Goal: Task Accomplishment & Management: Use online tool/utility

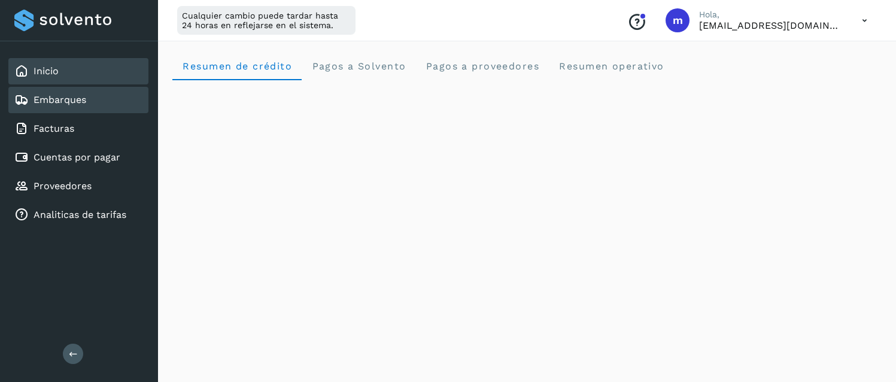
click at [65, 101] on link "Embarques" at bounding box center [60, 99] width 53 height 11
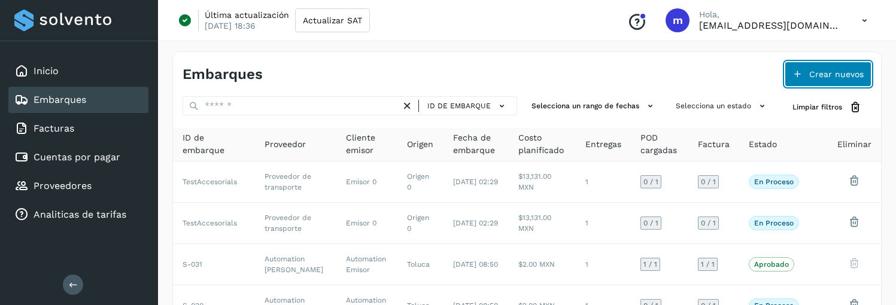
click at [815, 73] on span "Crear nuevos" at bounding box center [836, 74] width 54 height 8
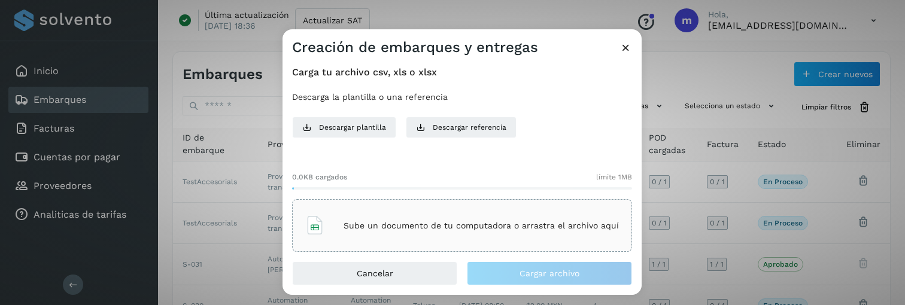
click at [381, 223] on p "Sube un documento de tu computadora o arrastra el archivo aquí" at bounding box center [481, 226] width 275 height 10
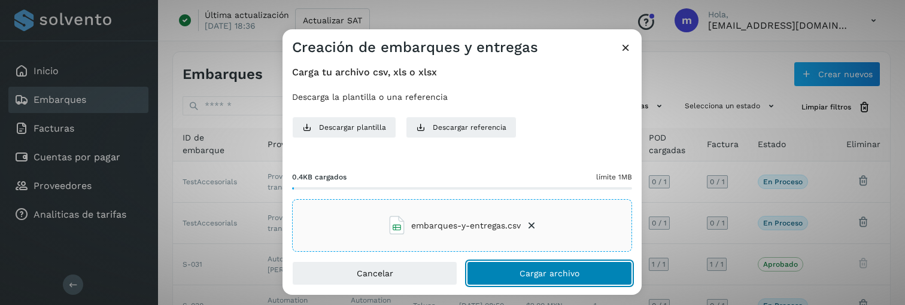
click at [532, 272] on span "Cargar archivo" at bounding box center [550, 273] width 60 height 8
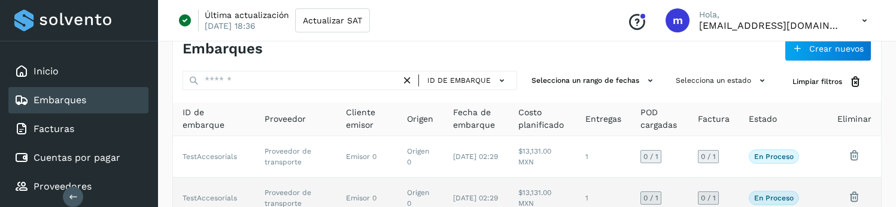
scroll to position [125, 0]
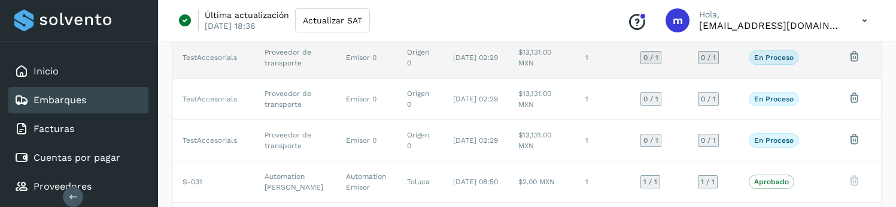
click at [290, 54] on td "Proveedor de transporte" at bounding box center [295, 57] width 81 height 41
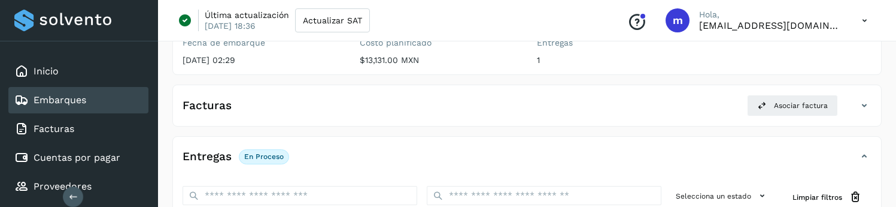
click at [857, 19] on icon at bounding box center [865, 20] width 25 height 25
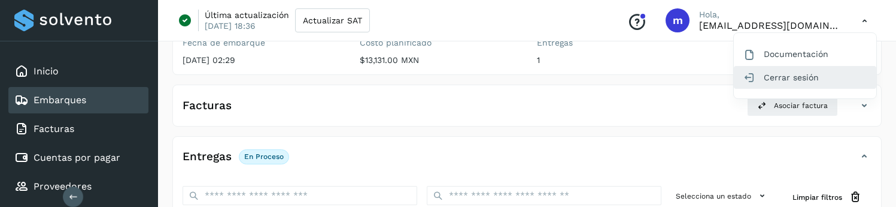
click at [789, 77] on div "Cerrar sesión" at bounding box center [805, 77] width 142 height 23
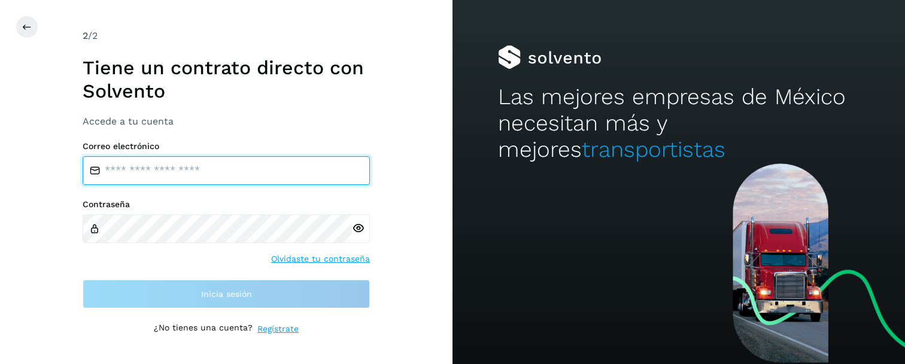
click at [279, 173] on input "email" at bounding box center [226, 170] width 287 height 29
type input "**********"
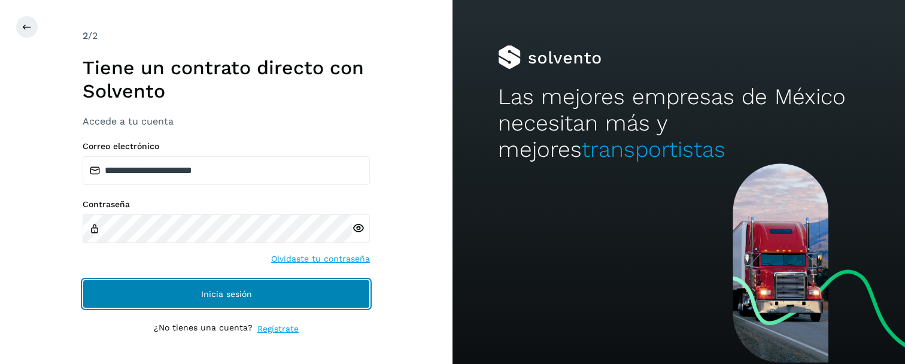
click at [227, 295] on span "Inicia sesión" at bounding box center [226, 294] width 51 height 8
